Goal: Communication & Community: Answer question/provide support

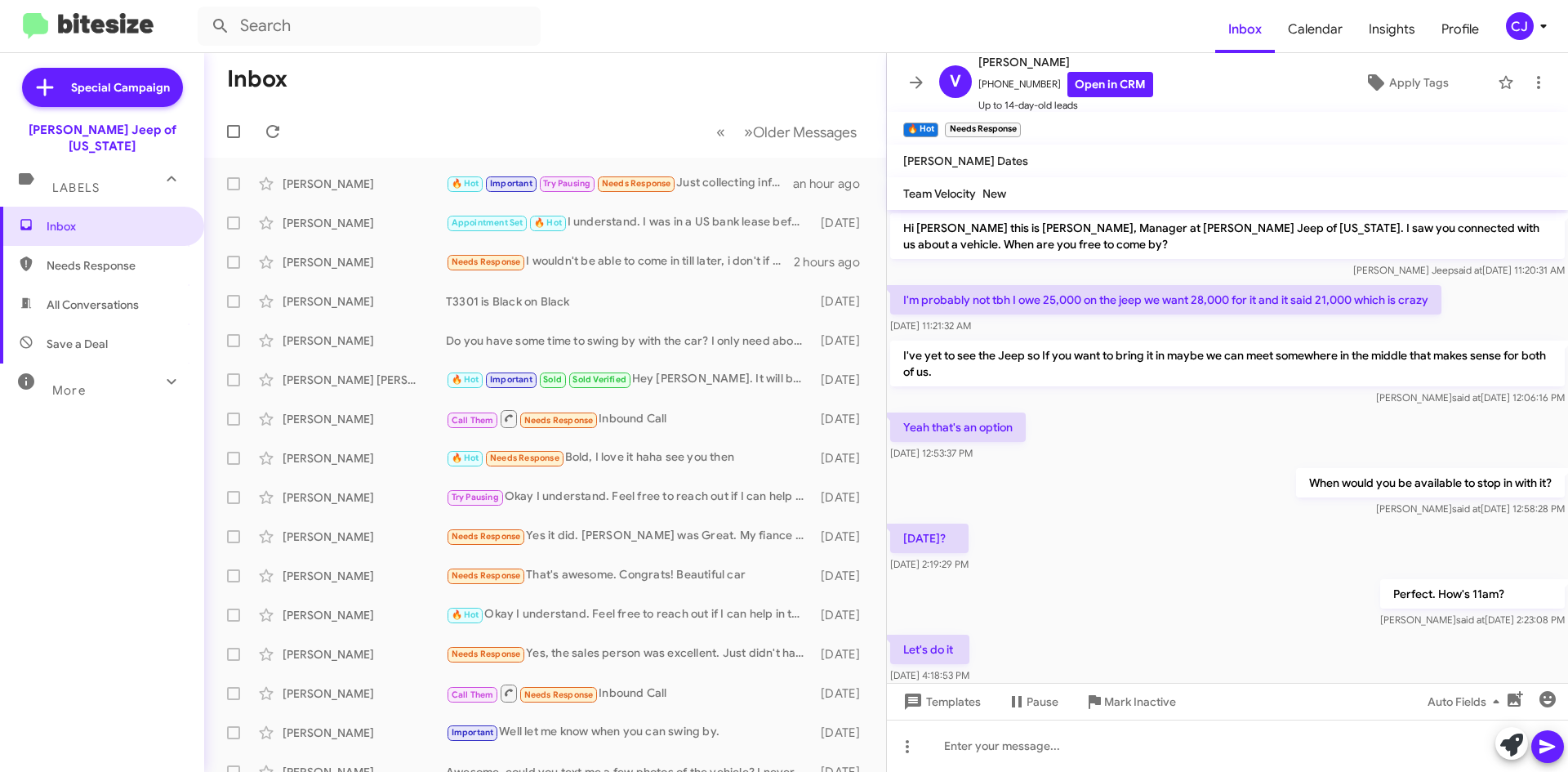
scroll to position [215, 0]
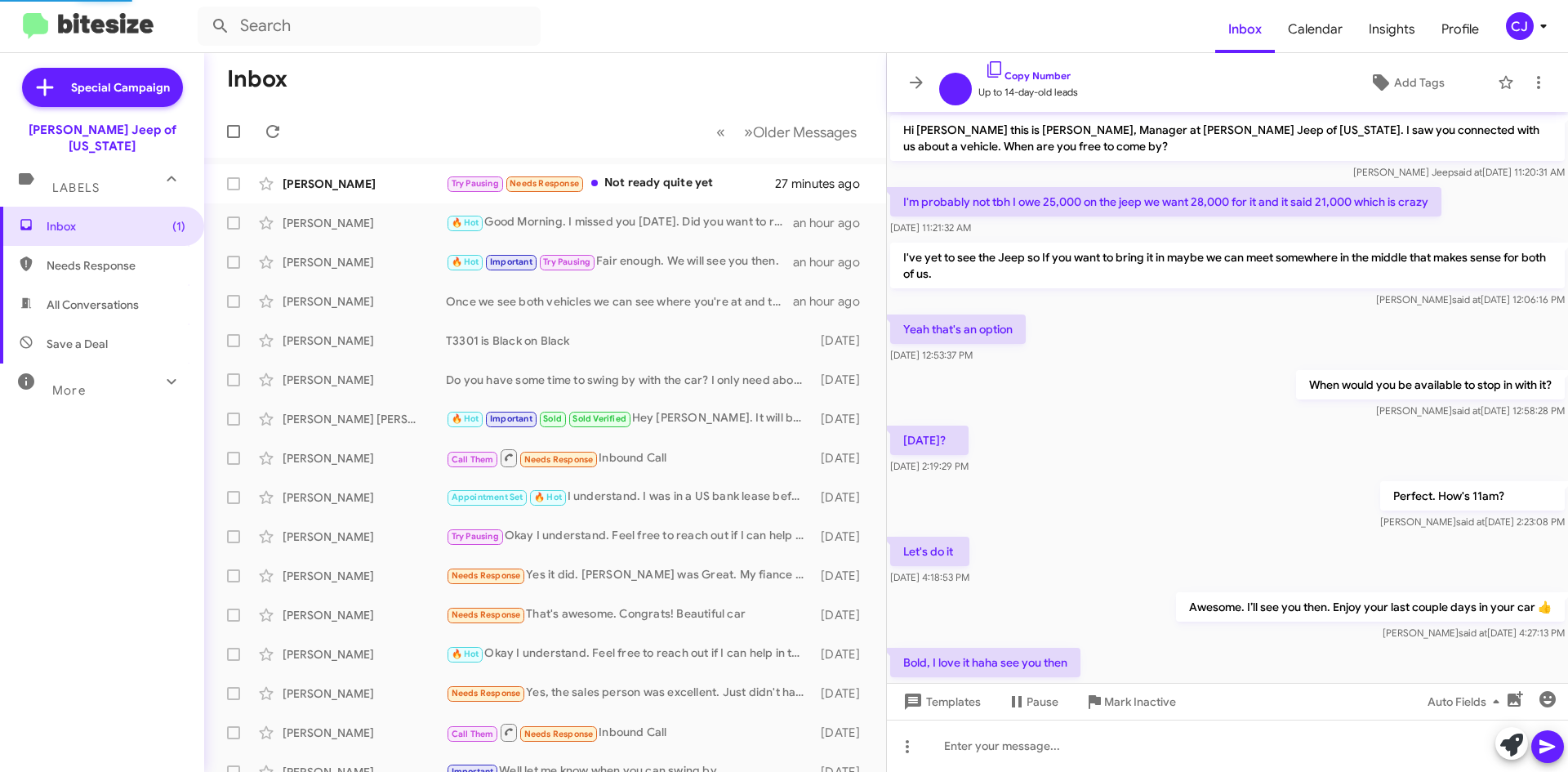
scroll to position [118, 0]
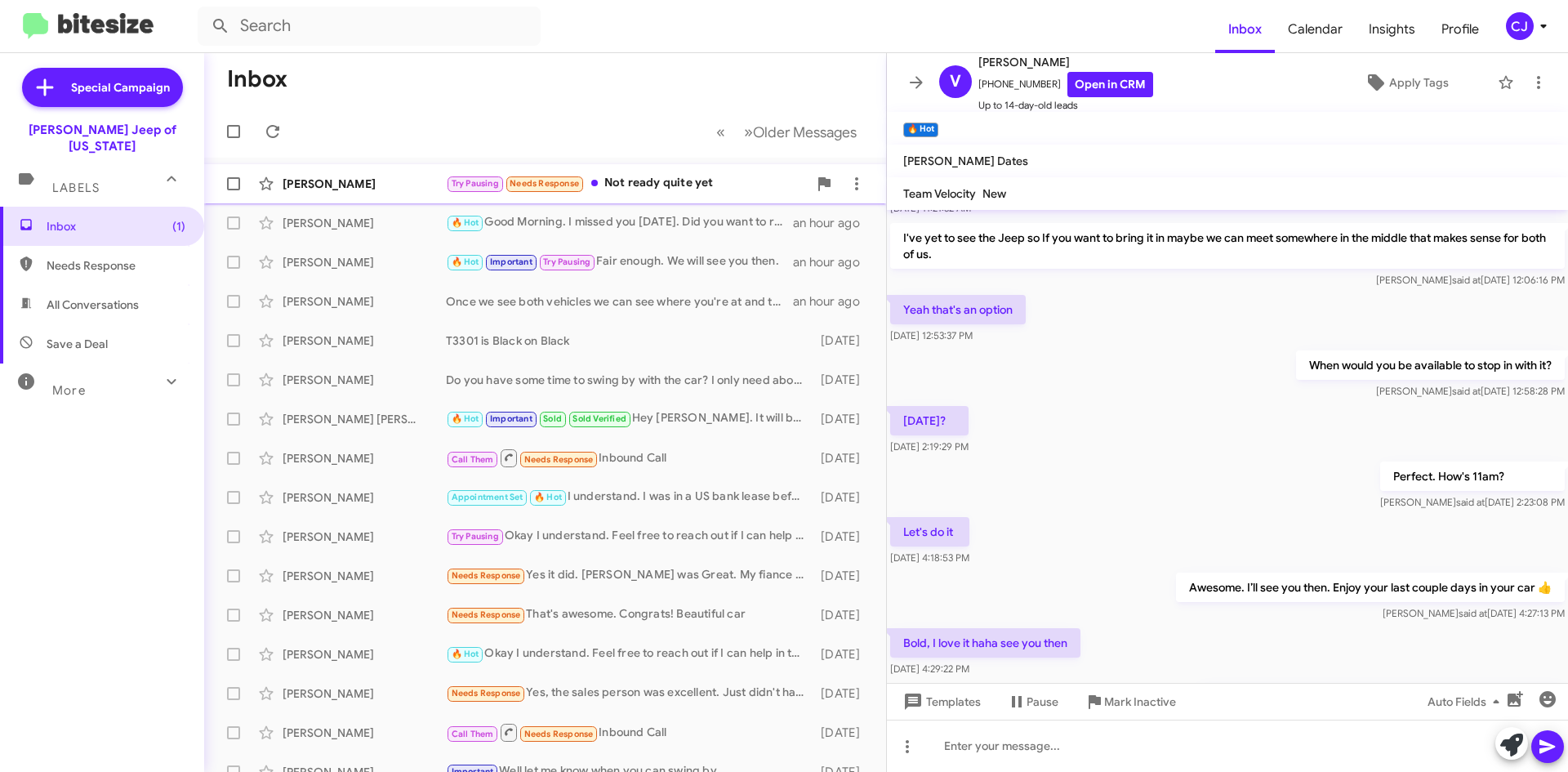
click at [703, 179] on div "Try Pausing Needs Response Not ready quite yet" at bounding box center [627, 183] width 362 height 19
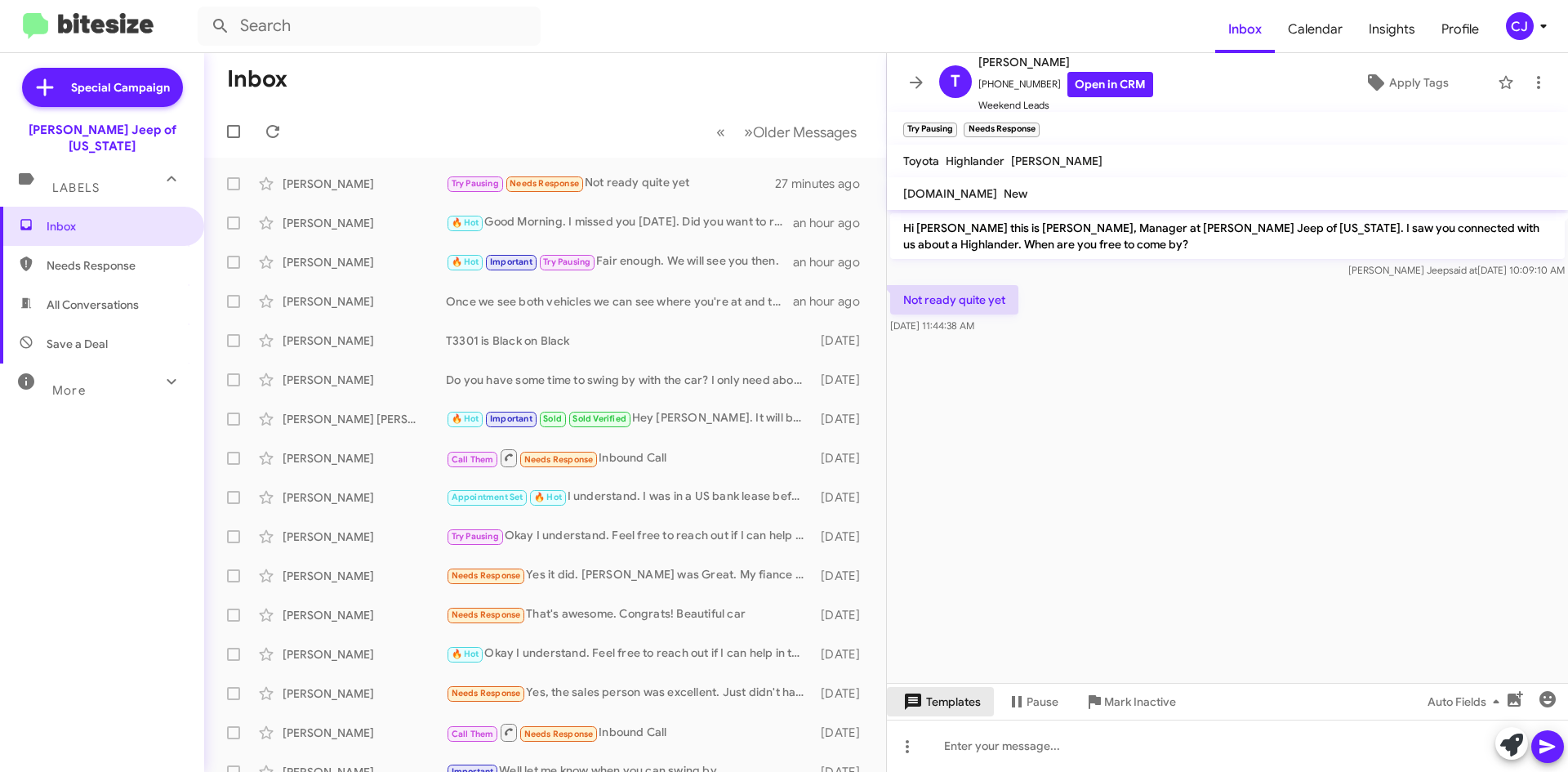
click at [951, 702] on span "Templates" at bounding box center [940, 701] width 81 height 29
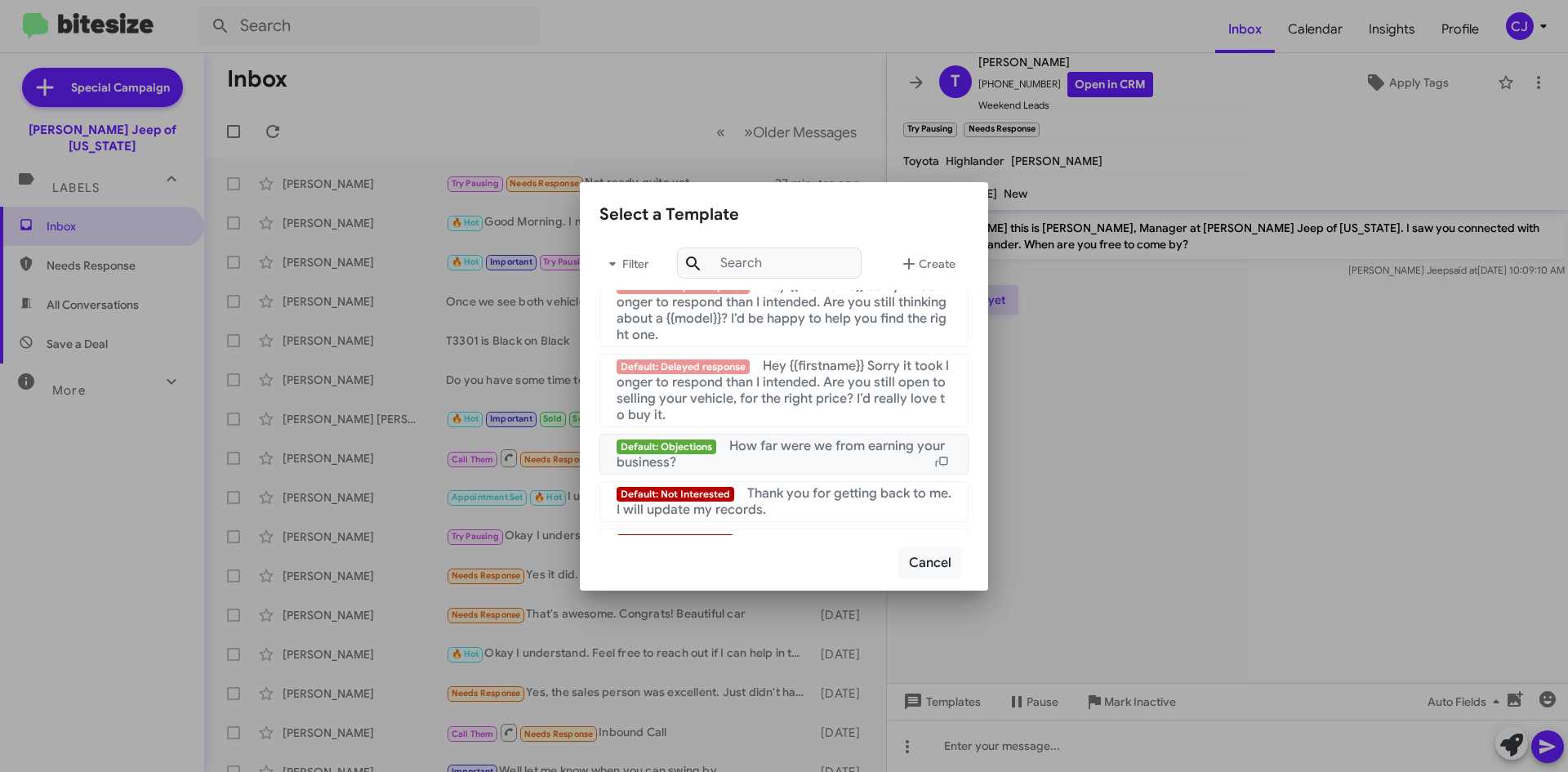
scroll to position [1096, 0]
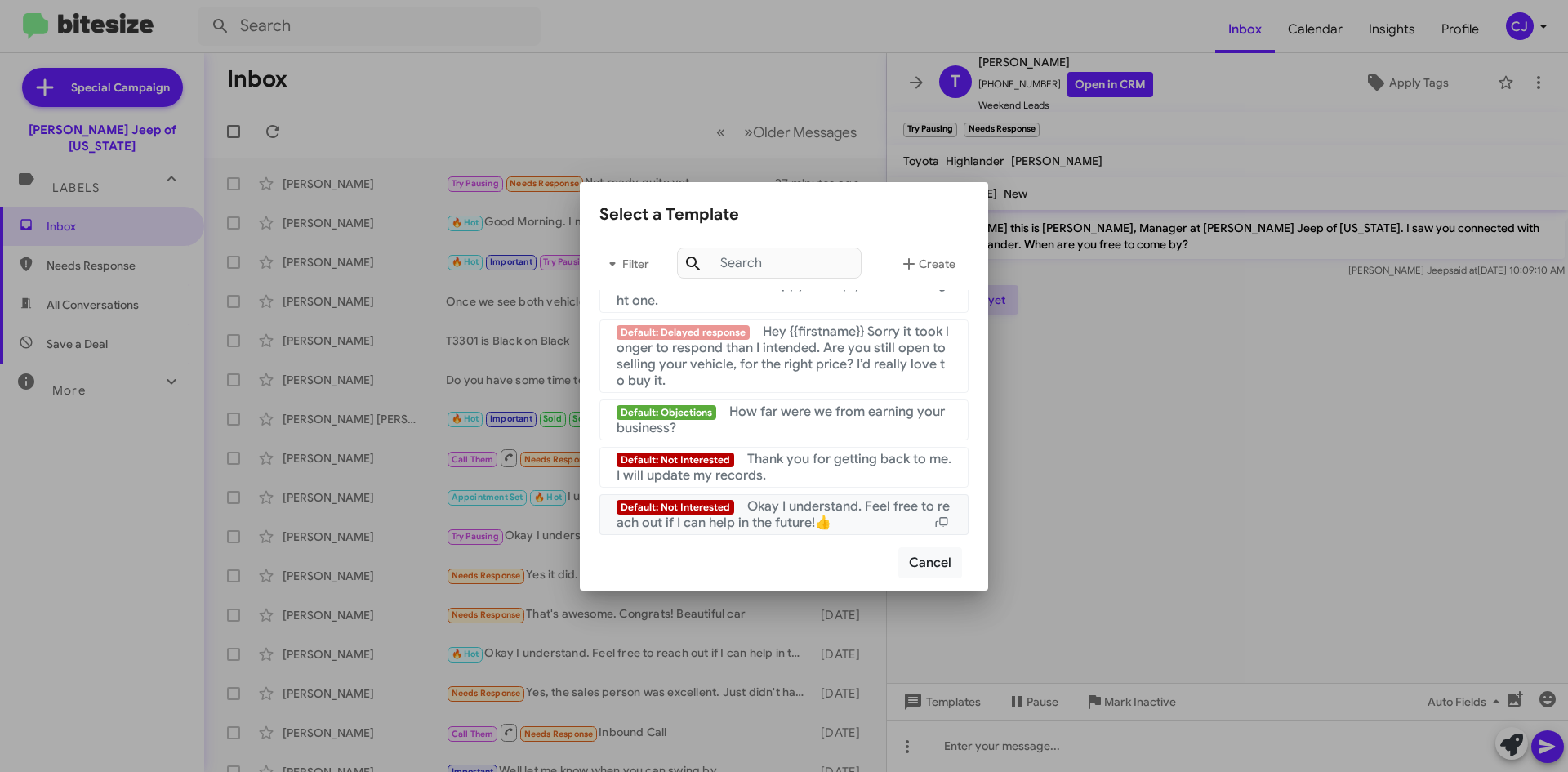
click at [851, 515] on div "Default: Not Interested Okay I understand. Feel free to reach out if I can help…" at bounding box center [784, 514] width 335 height 33
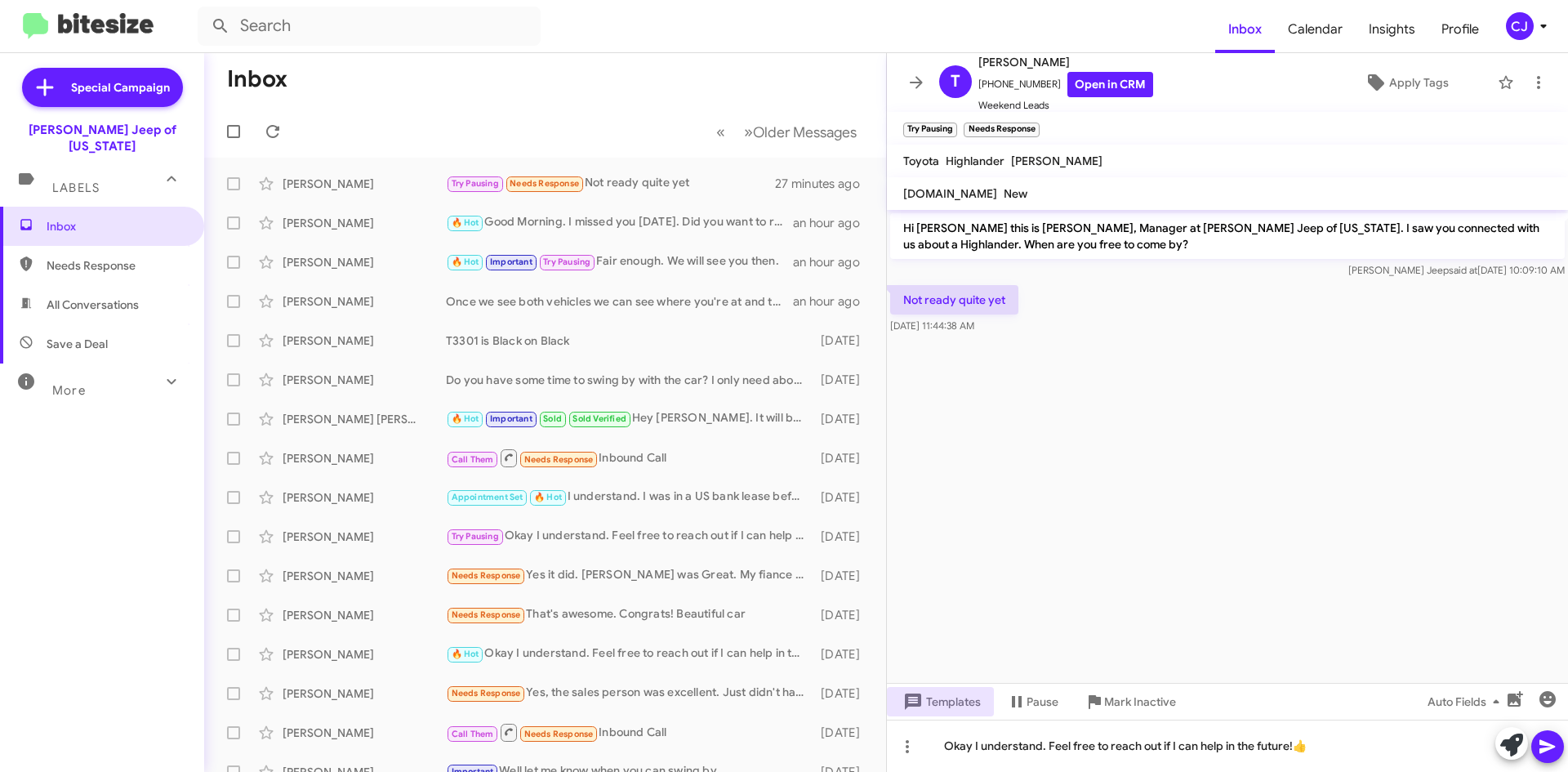
click at [1544, 747] on icon at bounding box center [1547, 747] width 20 height 20
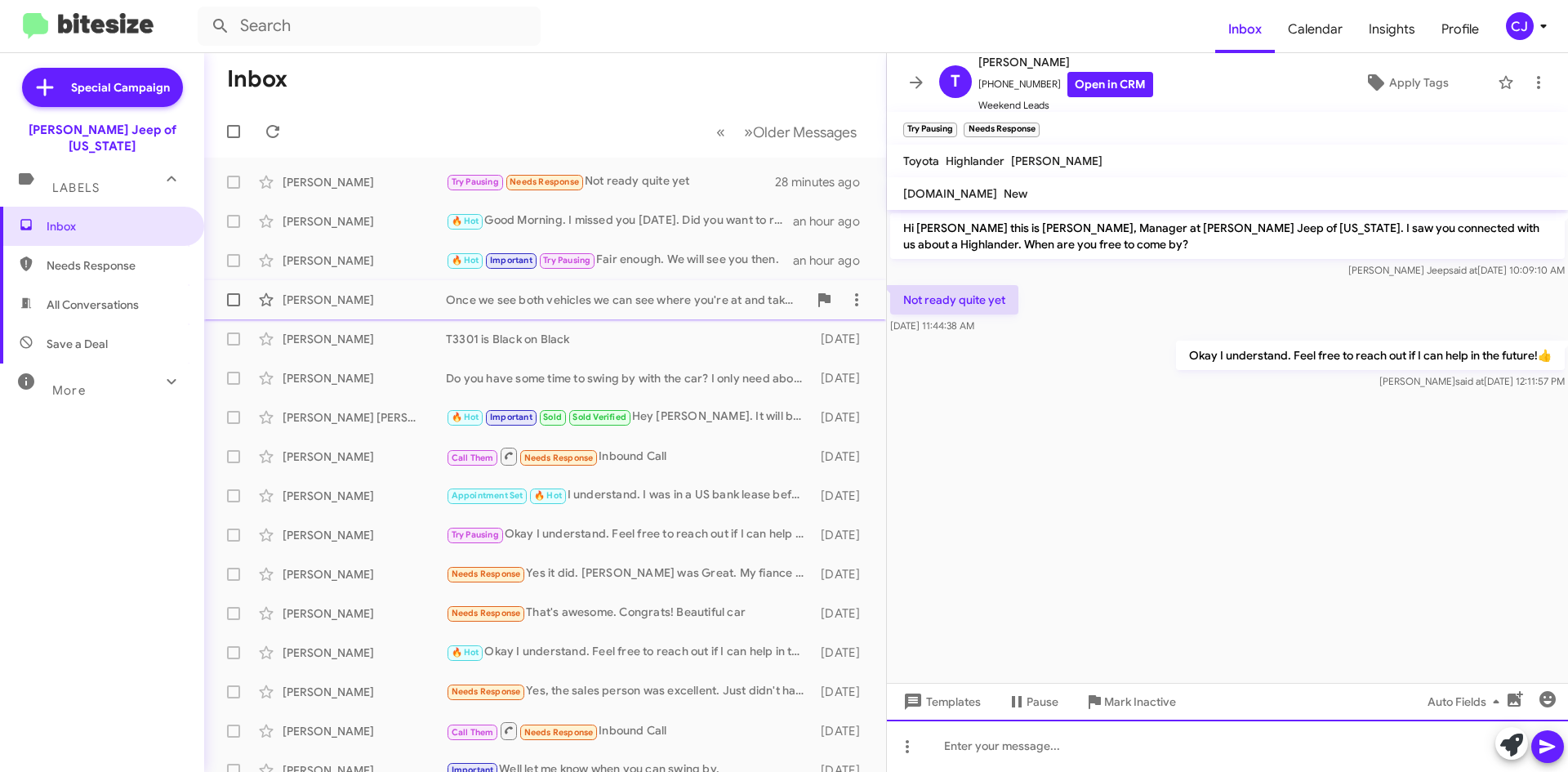
scroll to position [0, 0]
